Goal: Find specific page/section: Find specific page/section

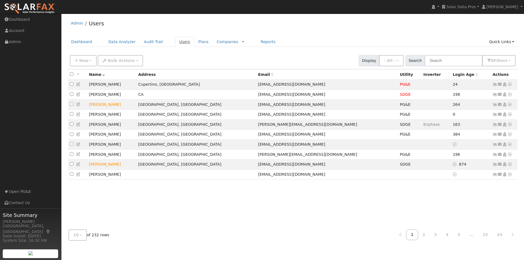
click at [176, 41] on link "Users" at bounding box center [184, 42] width 19 height 10
click at [510, 61] on button "0 Filter s" at bounding box center [498, 60] width 33 height 11
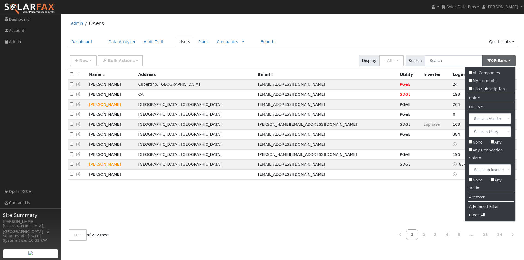
click at [489, 205] on div "Advanced Filter" at bounding box center [490, 207] width 51 height 8
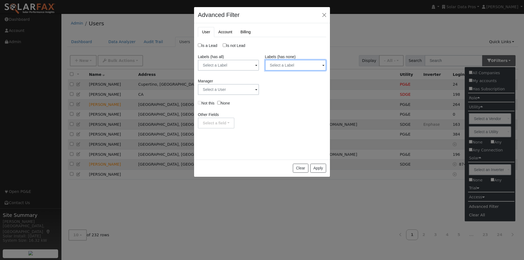
click at [311, 65] on input "text" at bounding box center [295, 65] width 61 height 11
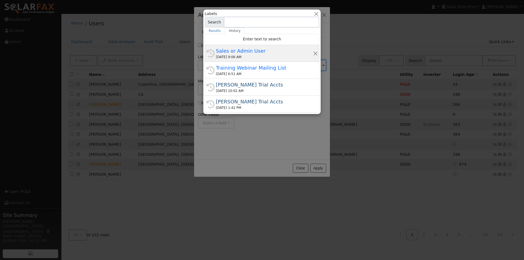
click at [225, 50] on div "Sales or Admin User" at bounding box center [264, 50] width 97 height 7
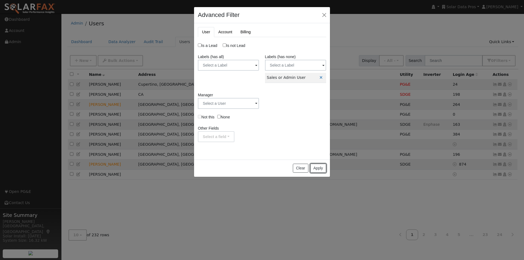
click at [316, 165] on button "Apply" at bounding box center [318, 168] width 16 height 9
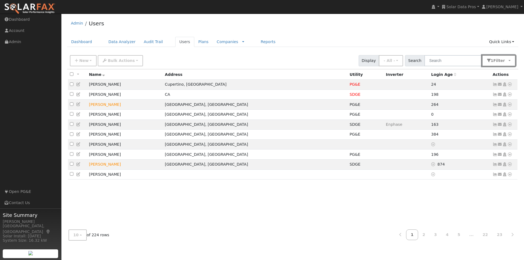
click at [507, 58] on button "1 Filter" at bounding box center [499, 60] width 34 height 11
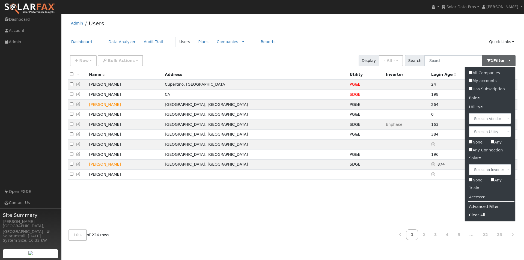
click at [478, 98] on icon at bounding box center [479, 98] width 2 height 4
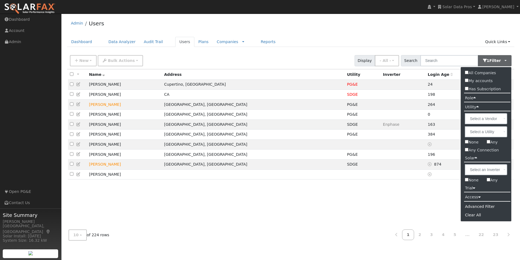
click at [478, 98] on label "Role" at bounding box center [470, 98] width 19 height 8
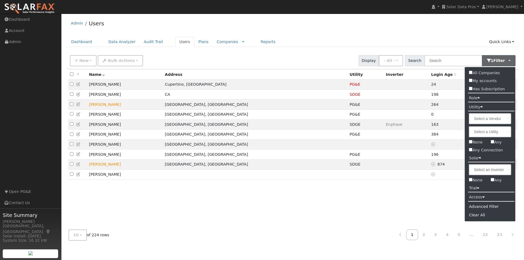
click at [478, 99] on icon at bounding box center [479, 98] width 2 height 4
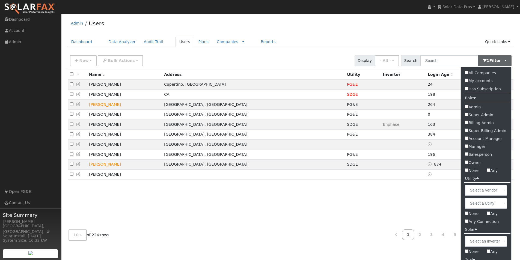
click at [467, 154] on input "Salesperson" at bounding box center [467, 154] width 4 height 4
checkbox input "true"
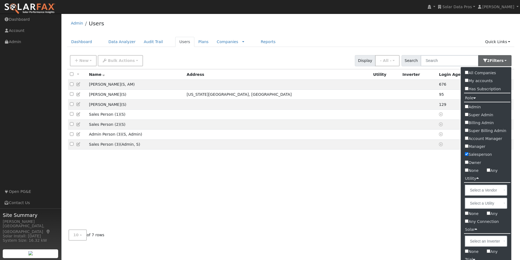
click at [467, 73] on input "All Companies" at bounding box center [467, 73] width 4 height 4
checkbox input "true"
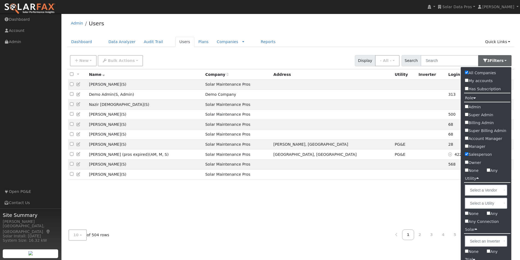
click at [426, 35] on div "Admin Users Dashboard Data Analyzer Audit Trail Users Plans Companies Rate Sche…" at bounding box center [290, 130] width 453 height 229
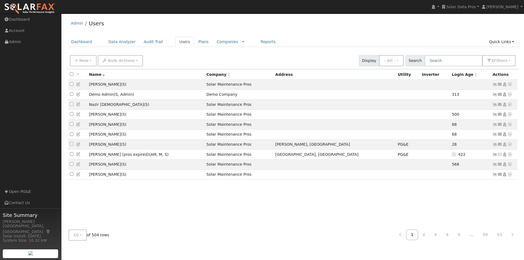
click at [230, 76] on span "Company" at bounding box center [217, 74] width 23 height 4
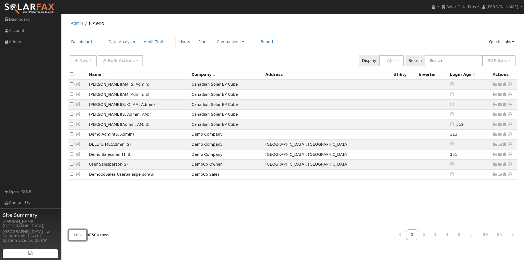
click at [82, 233] on button "10" at bounding box center [78, 235] width 18 height 11
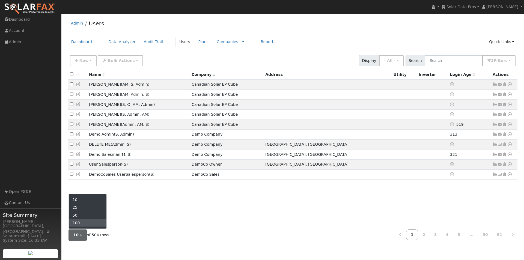
click at [85, 224] on link "100" at bounding box center [88, 223] width 38 height 8
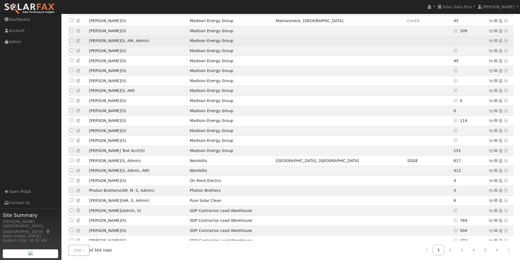
scroll to position [273, 0]
